Goal: Task Accomplishment & Management: Use online tool/utility

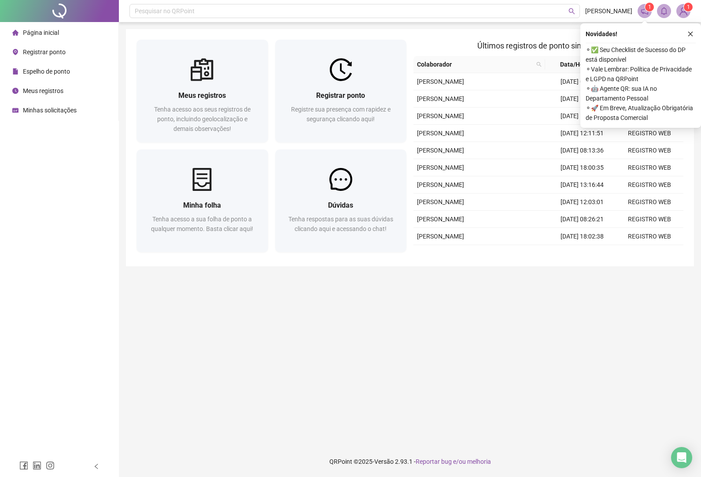
click at [61, 51] on span "Registrar ponto" at bounding box center [44, 51] width 43 height 7
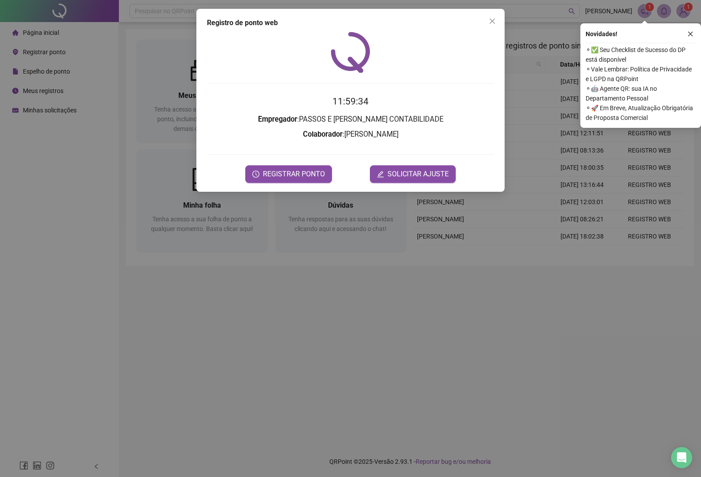
drag, startPoint x: 692, startPoint y: 34, endPoint x: 453, endPoint y: 69, distance: 241.7
click at [691, 33] on icon "close" at bounding box center [691, 34] width 6 height 6
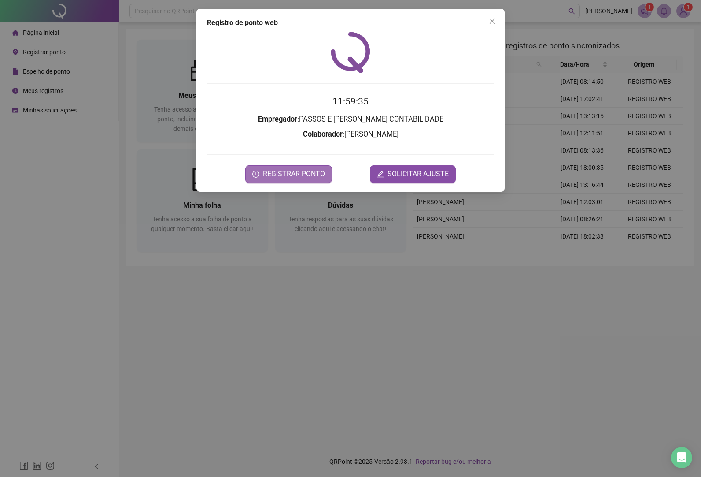
click at [320, 170] on span "REGISTRAR PONTO" at bounding box center [294, 174] width 62 height 11
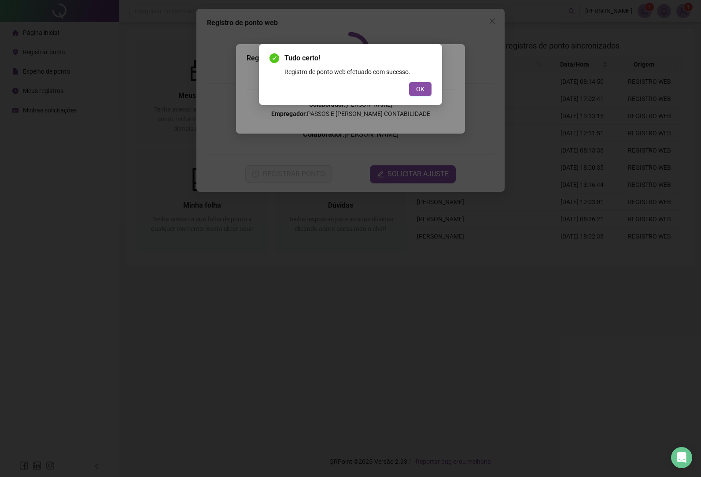
drag, startPoint x: 419, startPoint y: 86, endPoint x: 399, endPoint y: 19, distance: 69.8
click at [419, 86] on span "OK" at bounding box center [420, 89] width 8 height 10
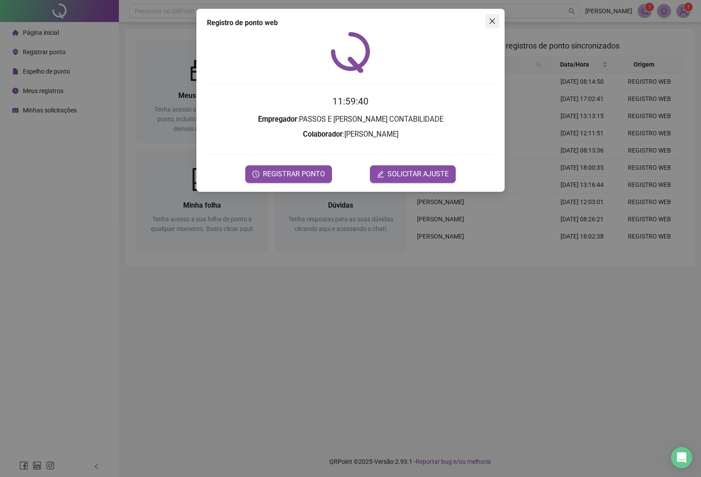
click at [495, 18] on icon "close" at bounding box center [492, 21] width 7 height 7
